Goal: Task Accomplishment & Management: Use online tool/utility

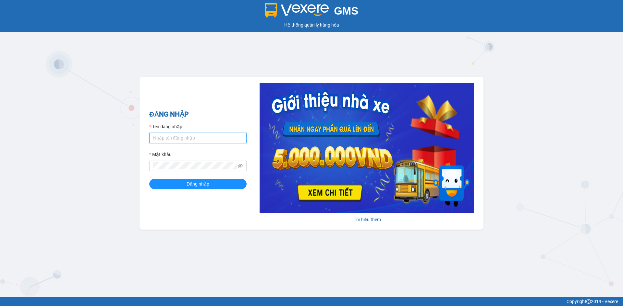
click at [188, 140] on input "Tên đăng nhập" at bounding box center [197, 138] width 97 height 10
type input "thanhngan.tienoanh"
click at [206, 185] on span "Đăng nhập" at bounding box center [197, 184] width 23 height 7
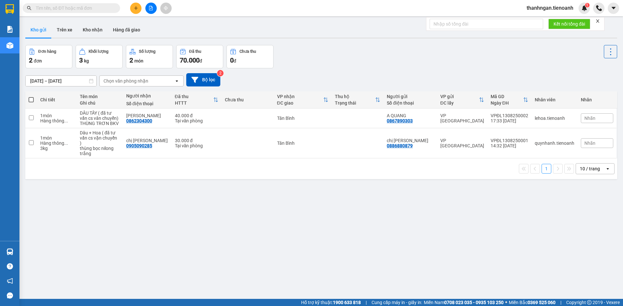
click at [284, 242] on div "ver 1.8.138 Kho gửi Trên xe Kho nhận Hàng đã giao Đơn hàng 2 đơn Khối lượng 3 k…" at bounding box center [321, 172] width 597 height 306
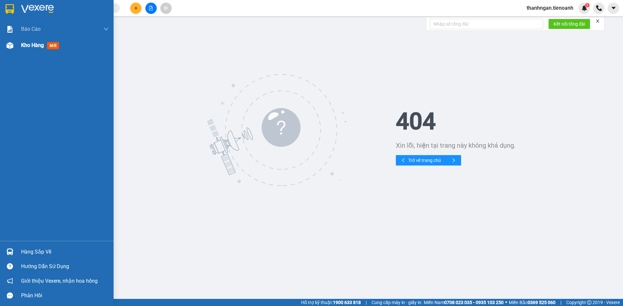
click at [31, 47] on span "Kho hàng" at bounding box center [32, 45] width 23 height 6
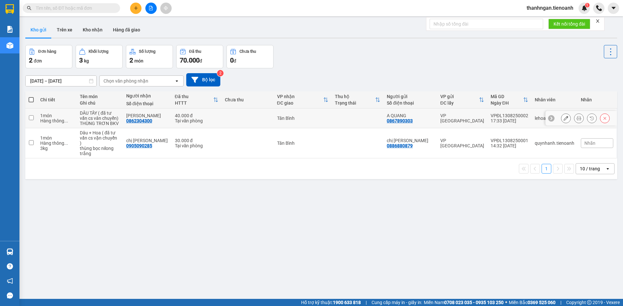
click at [31, 118] on input "checkbox" at bounding box center [31, 117] width 5 height 5
checkbox input "true"
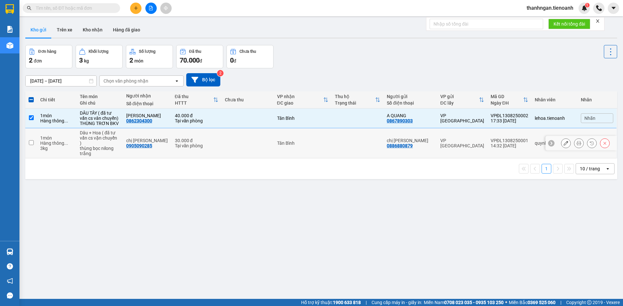
click at [30, 140] on input "checkbox" at bounding box center [31, 142] width 5 height 5
checkbox input "true"
